Goal: Information Seeking & Learning: Learn about a topic

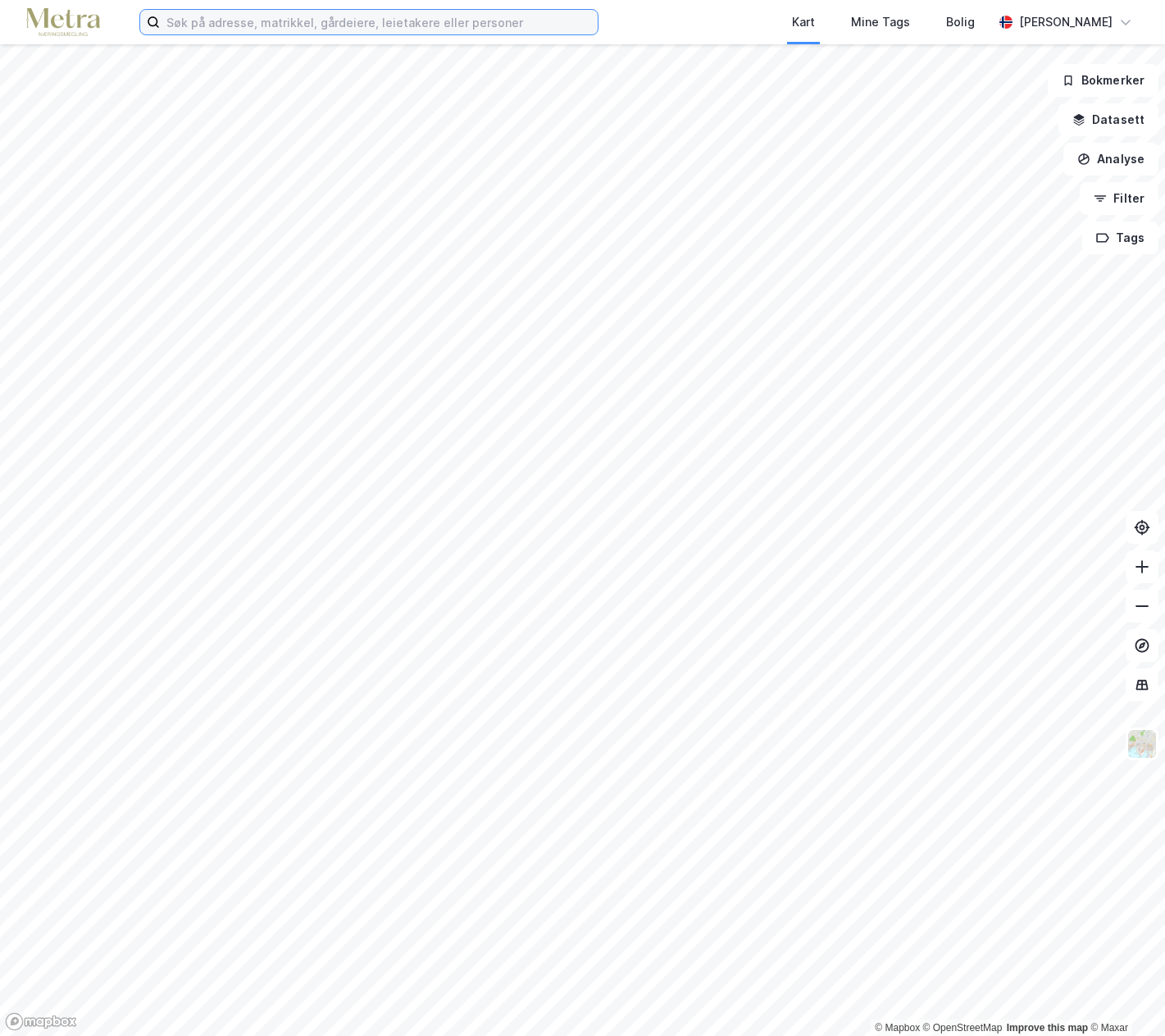
click at [202, 26] on input at bounding box center [379, 22] width 438 height 25
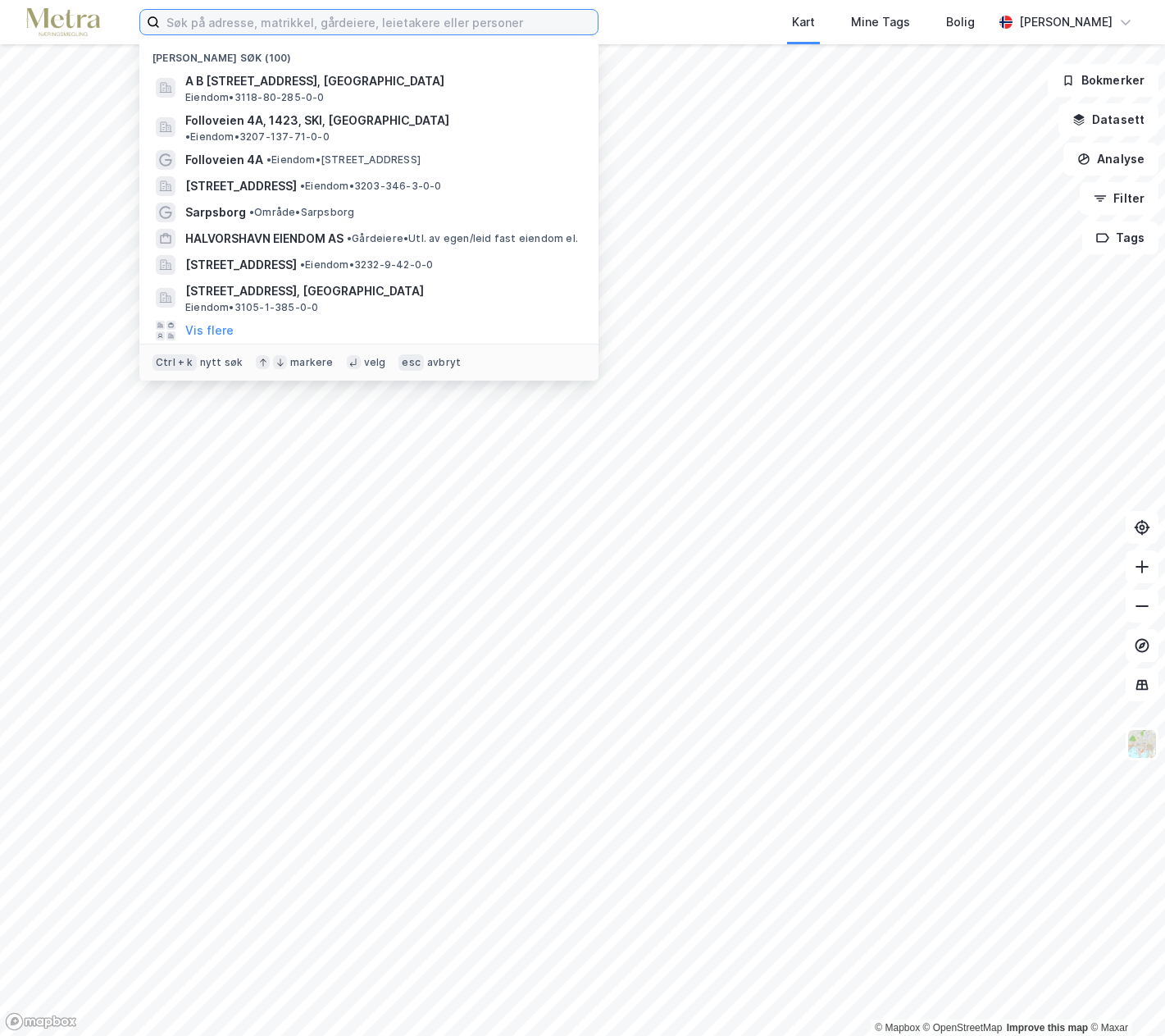
type input "+"
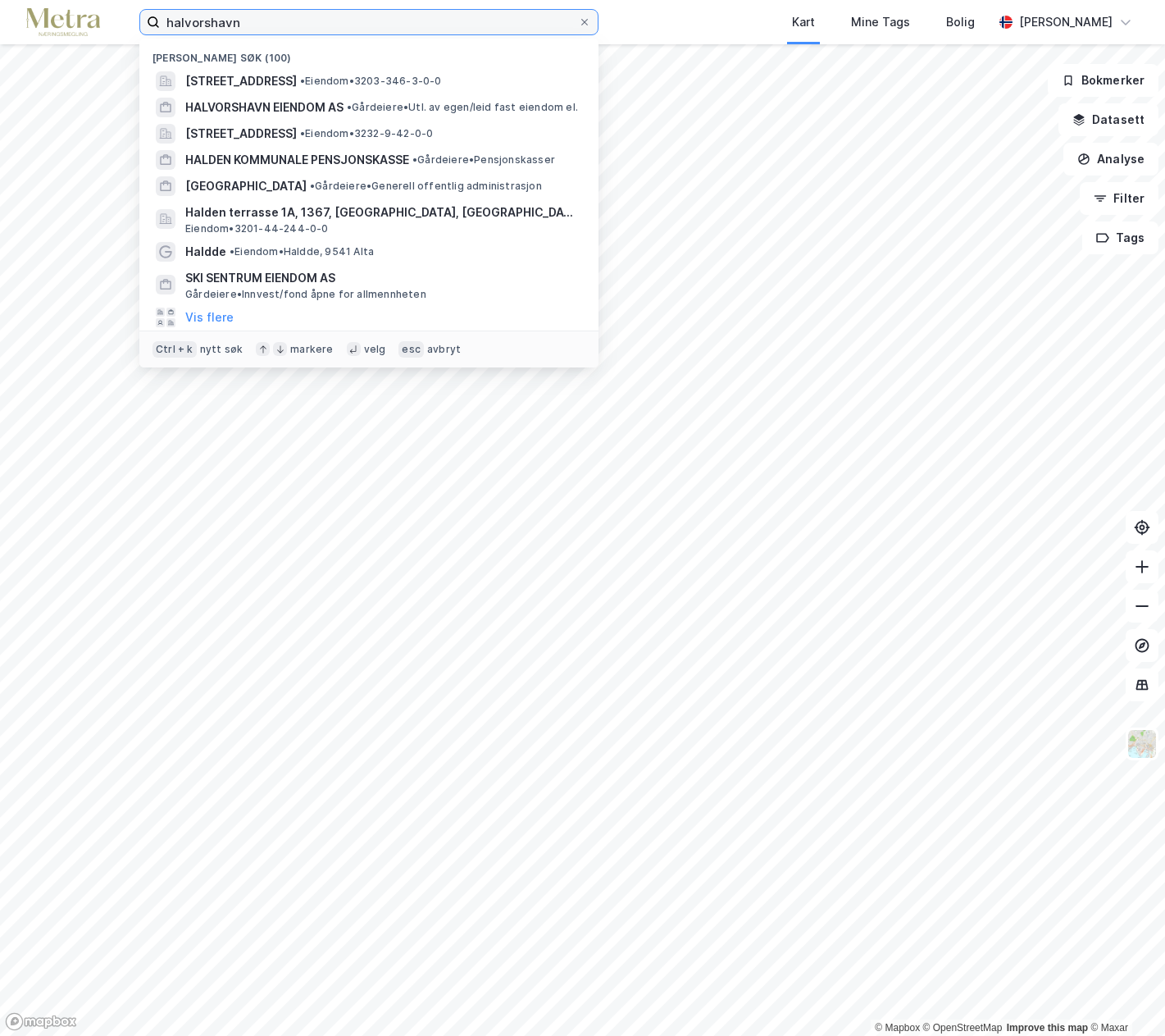
type input "halvorshavn"
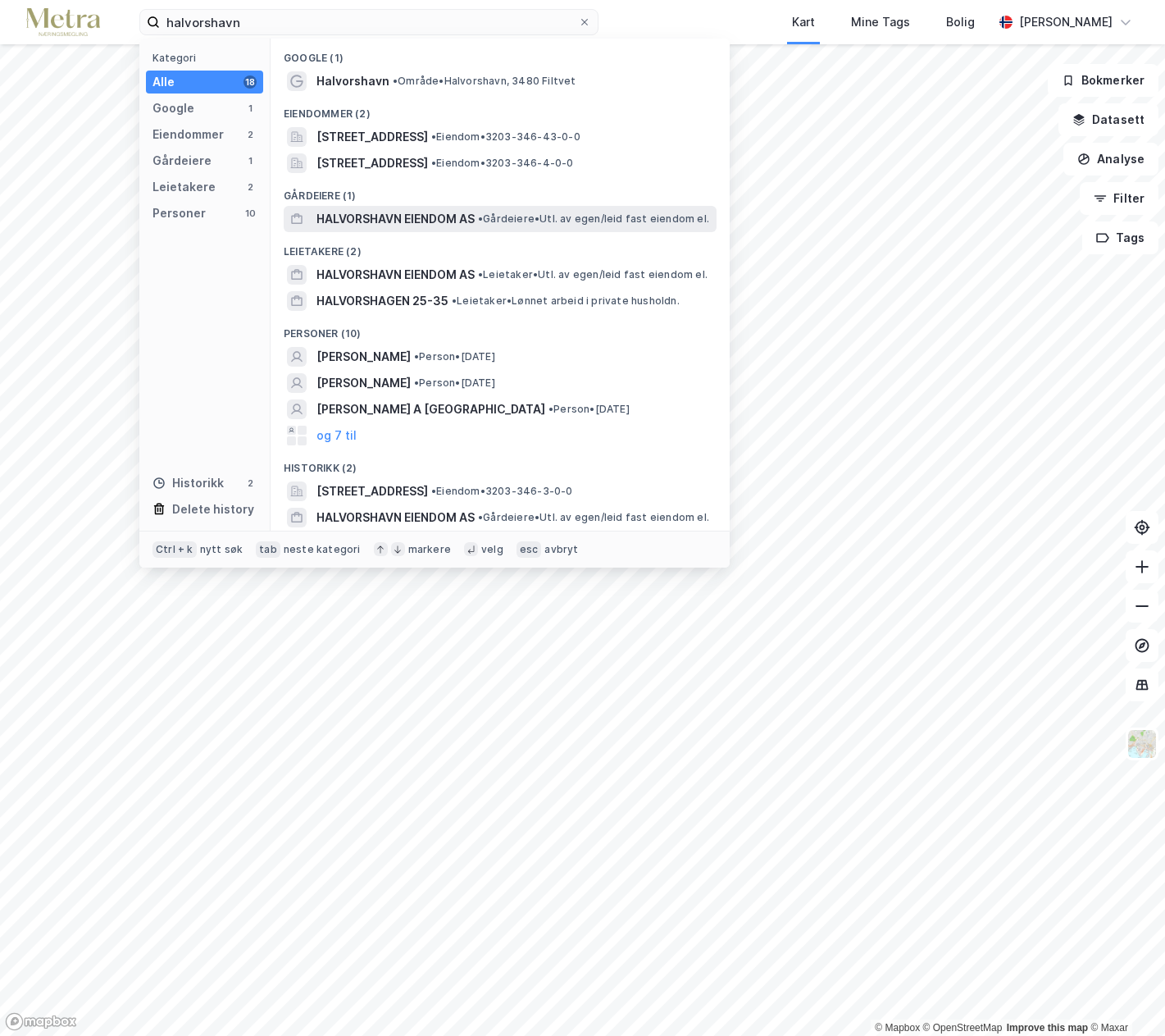
click at [335, 228] on span "HALVORSHAVN EIENDOM AS" at bounding box center [396, 218] width 158 height 19
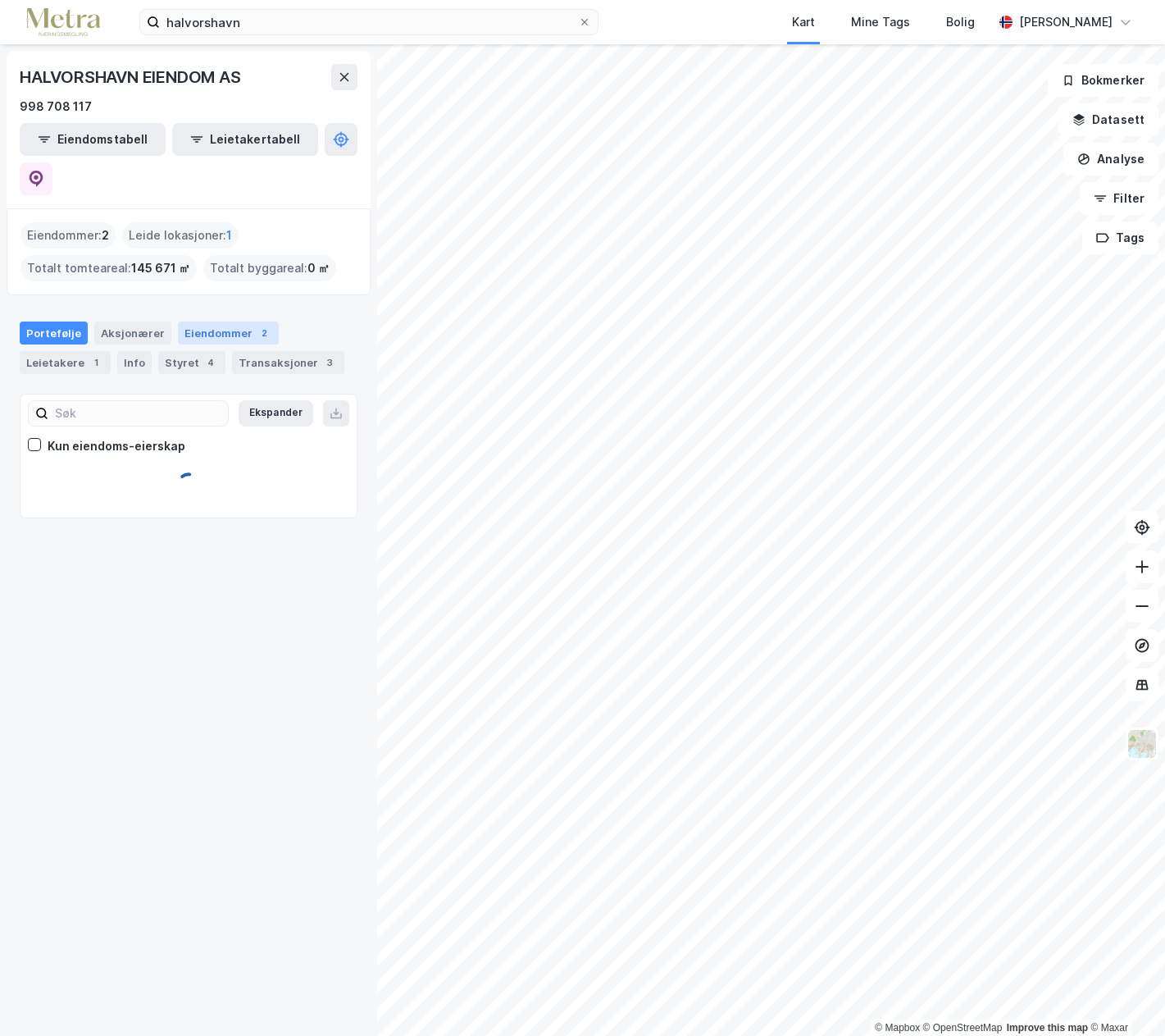
click at [198, 321] on div "Eiendommer 2" at bounding box center [228, 332] width 101 height 23
